Goal: Information Seeking & Learning: Learn about a topic

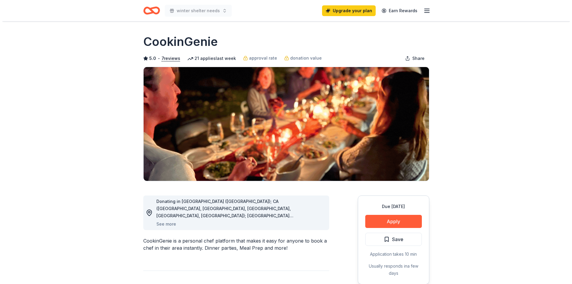
scroll to position [30, 0]
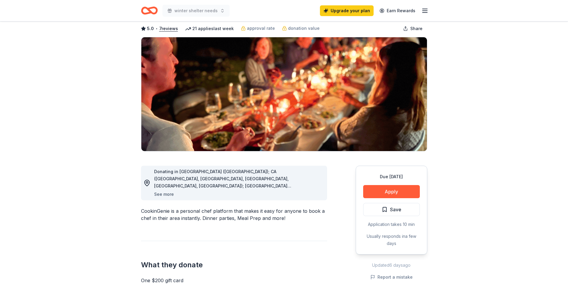
click at [165, 196] on button "See more" at bounding box center [164, 194] width 20 height 7
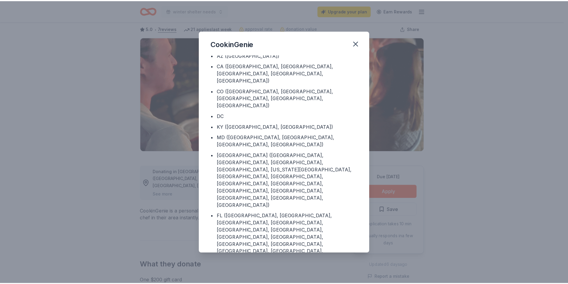
scroll to position [23, 0]
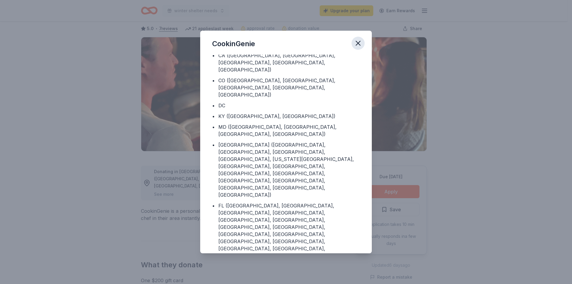
click at [357, 40] on icon "button" at bounding box center [358, 43] width 8 height 8
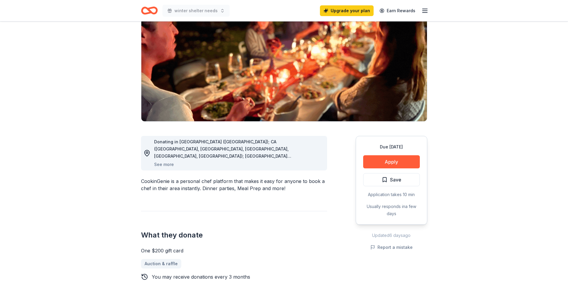
scroll to position [0, 0]
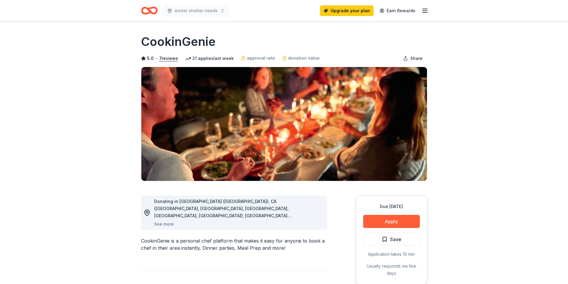
click at [147, 7] on icon "Home" at bounding box center [149, 11] width 17 height 14
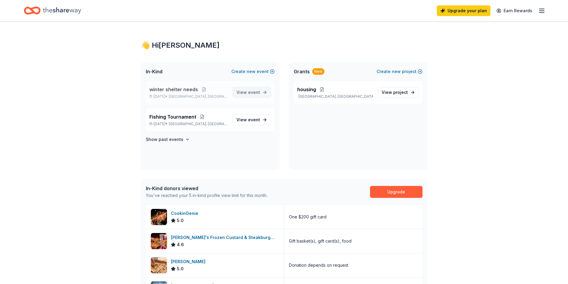
click at [244, 90] on span "View event" at bounding box center [248, 92] width 24 height 7
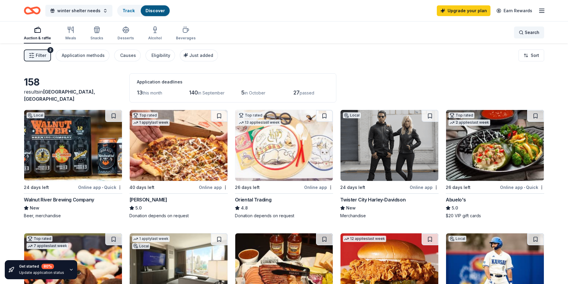
click at [524, 32] on div "Search" at bounding box center [528, 32] width 21 height 7
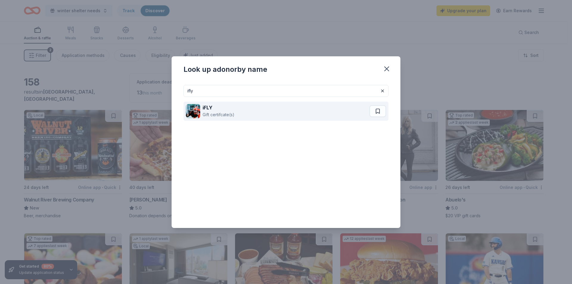
type input "ifly"
click at [230, 111] on div "iFLY" at bounding box center [219, 107] width 32 height 7
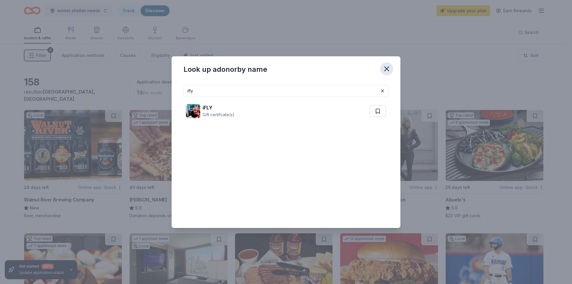
drag, startPoint x: 388, startPoint y: 69, endPoint x: 384, endPoint y: 68, distance: 3.7
click at [388, 69] on icon "button" at bounding box center [387, 69] width 8 height 8
